Goal: Consume media (video, audio)

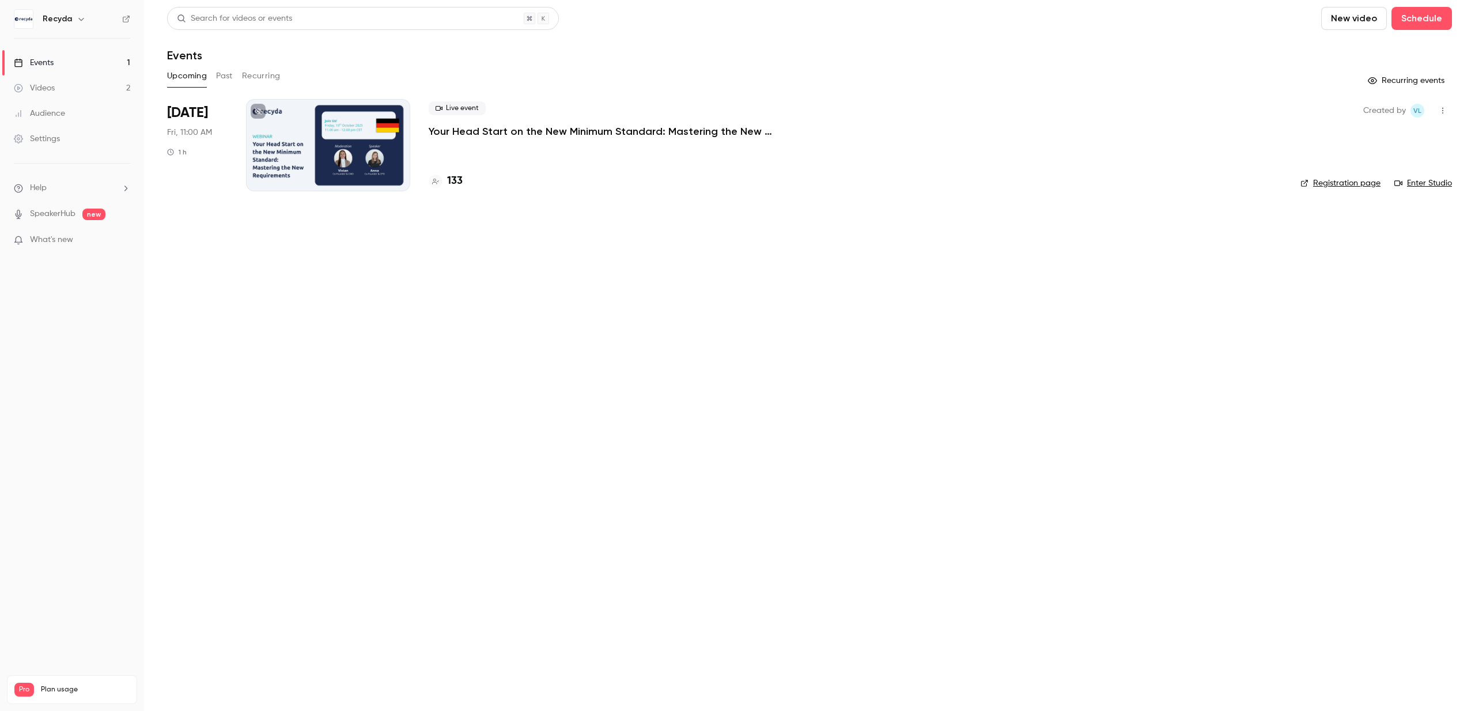
click at [41, 88] on div "Videos" at bounding box center [34, 88] width 41 height 12
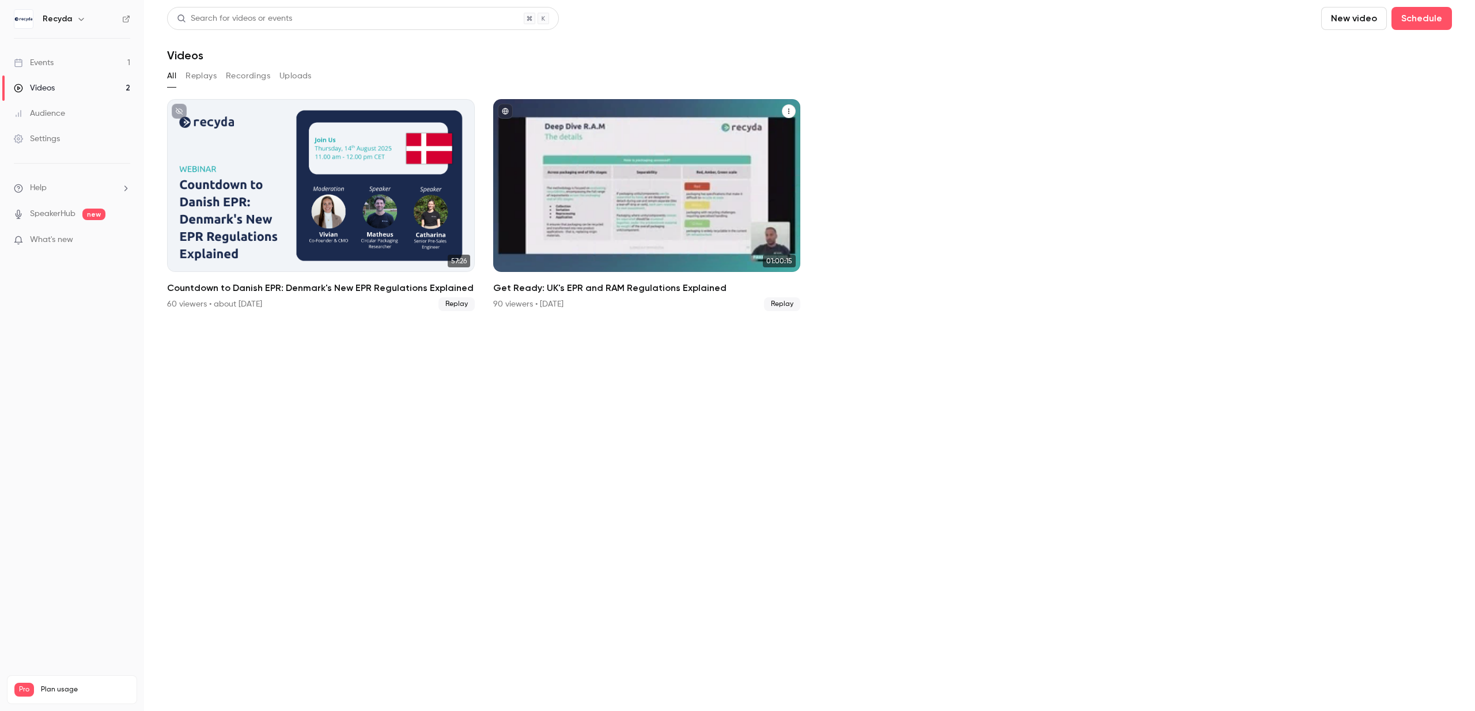
click at [558, 300] on div "90 viewers • [DATE]" at bounding box center [528, 304] width 70 height 12
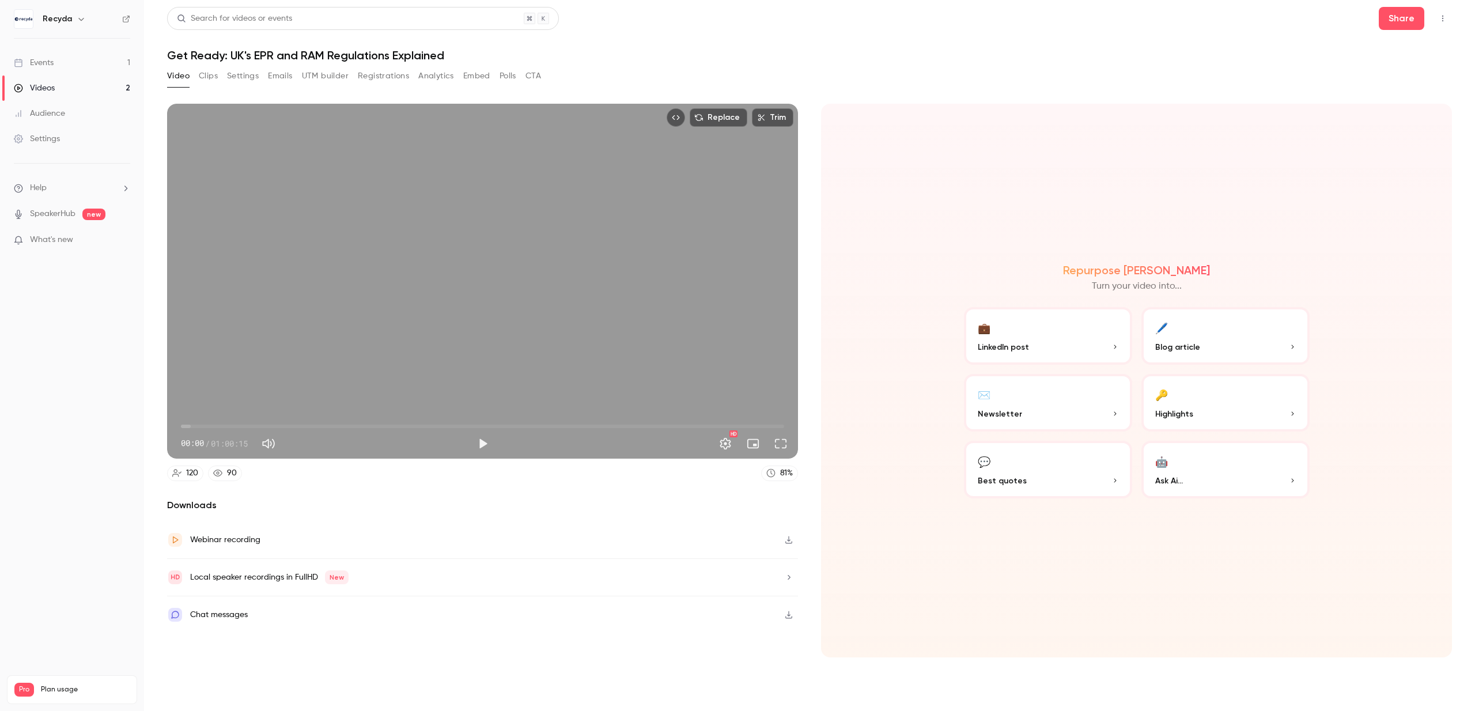
click at [448, 79] on button "Analytics" at bounding box center [436, 76] width 36 height 18
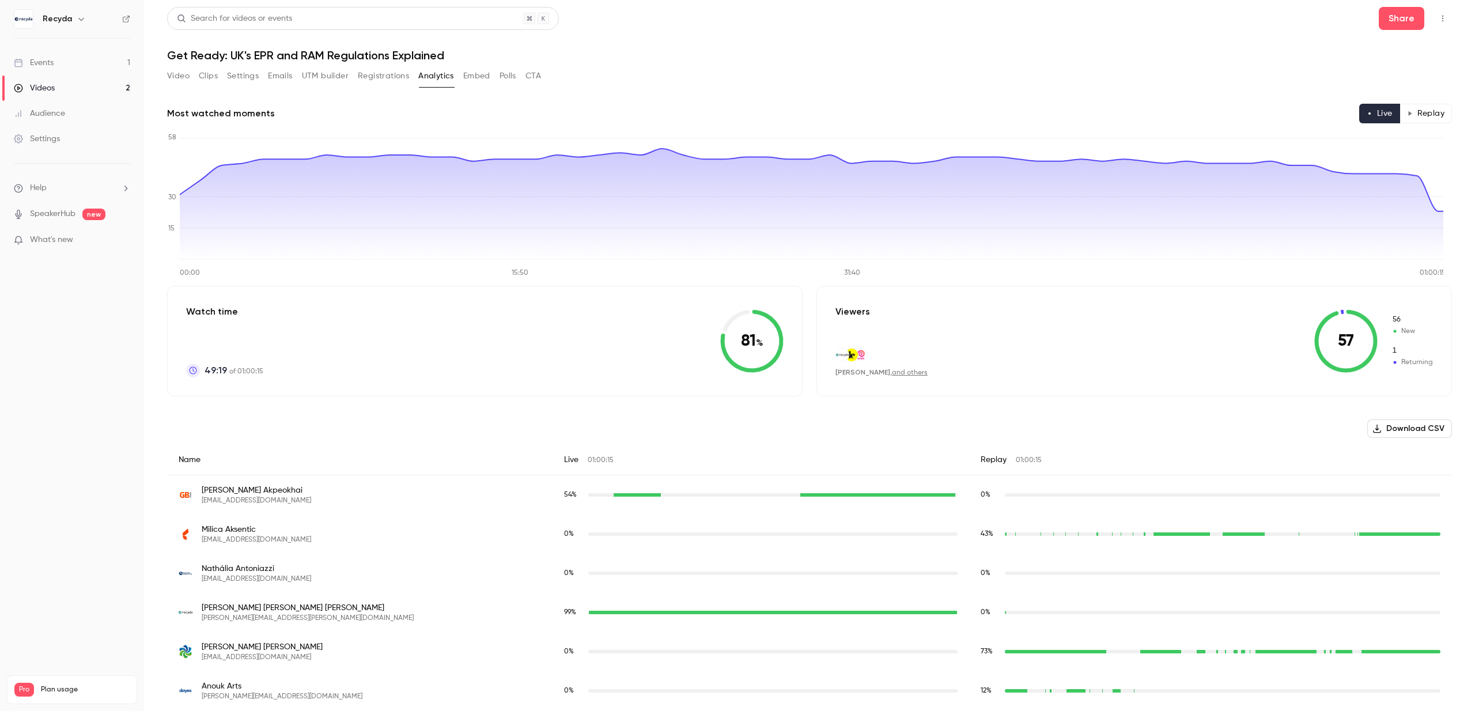
click at [1416, 114] on button "Replay" at bounding box center [1425, 114] width 52 height 20
